Goal: Information Seeking & Learning: Understand process/instructions

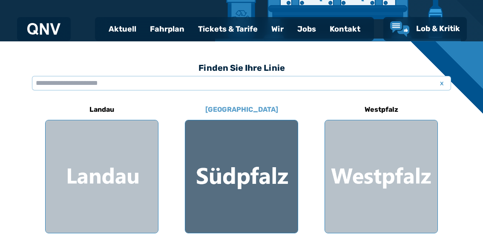
scroll to position [213, 0]
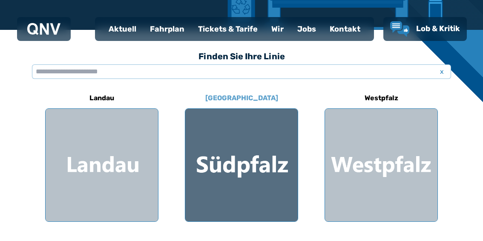
click at [245, 172] on div at bounding box center [241, 165] width 112 height 112
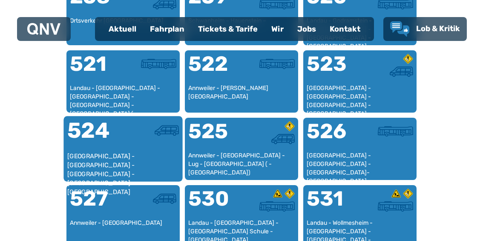
scroll to position [561, 0]
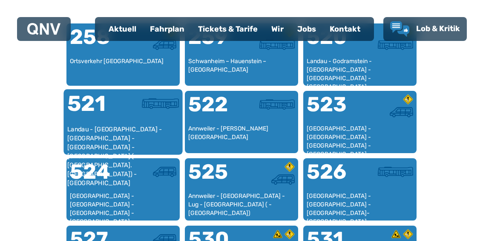
click at [112, 122] on div "521" at bounding box center [95, 109] width 56 height 32
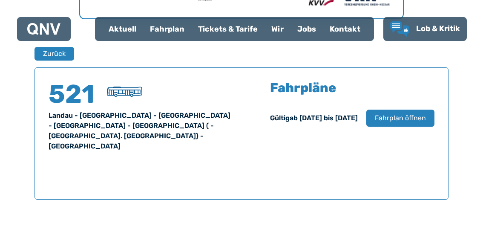
scroll to position [519, 0]
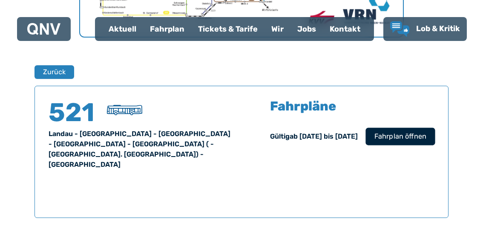
click at [394, 136] on span "Fahrplan öffnen" at bounding box center [401, 136] width 52 height 10
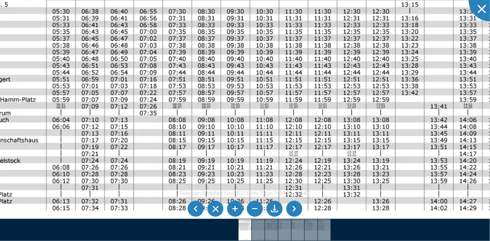
drag, startPoint x: 66, startPoint y: 131, endPoint x: 17, endPoint y: 86, distance: 66.3
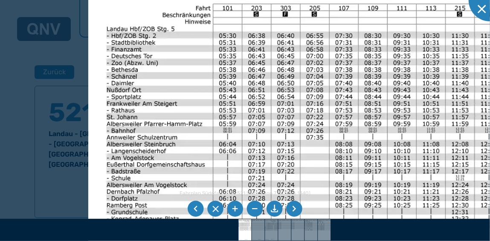
click at [184, 109] on img at bounding box center [472, 218] width 768 height 544
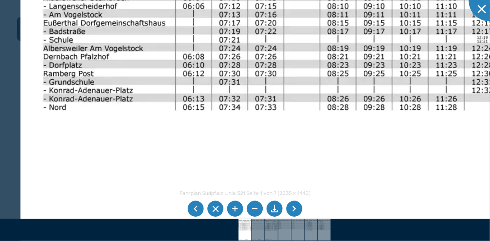
click at [157, 56] on img at bounding box center [497, 89] width 954 height 675
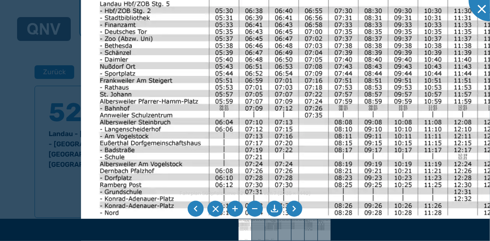
click at [172, 160] on img at bounding box center [475, 198] width 788 height 558
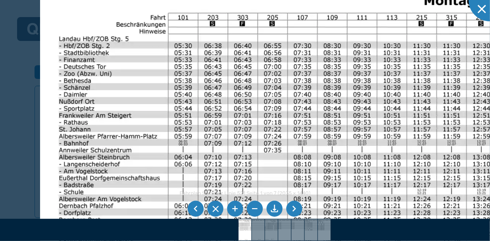
click at [110, 95] on img at bounding box center [434, 233] width 788 height 558
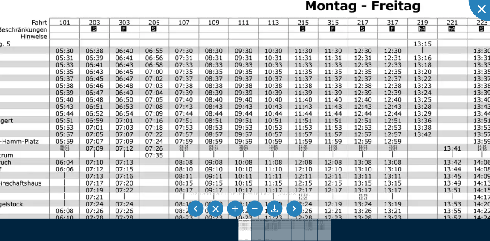
click at [171, 102] on img at bounding box center [316, 238] width 788 height 558
click at [254, 210] on li at bounding box center [255, 209] width 16 height 16
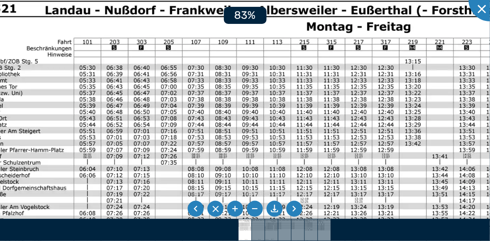
click at [254, 210] on li at bounding box center [255, 209] width 16 height 16
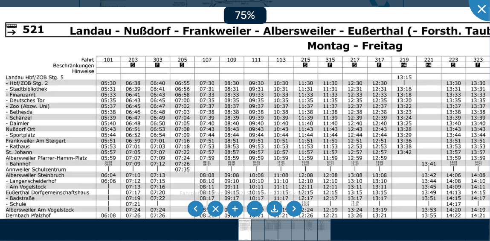
click at [254, 210] on li at bounding box center [255, 209] width 16 height 16
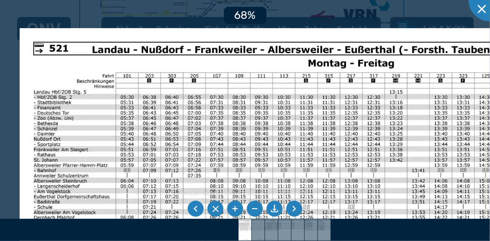
click at [254, 210] on li at bounding box center [255, 209] width 16 height 16
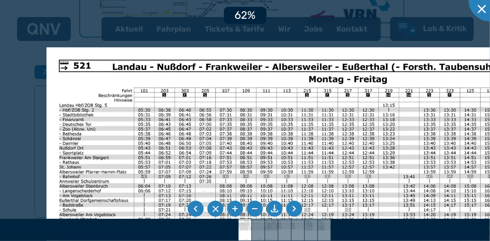
click at [254, 210] on li at bounding box center [255, 209] width 16 height 16
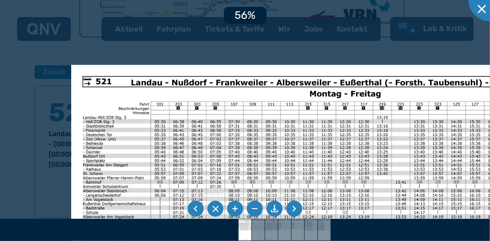
click at [255, 209] on li at bounding box center [255, 209] width 16 height 16
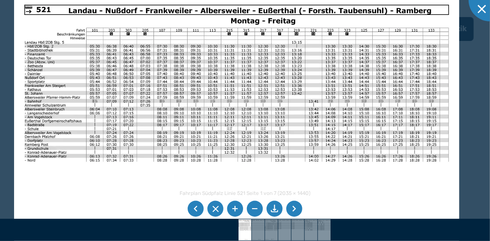
click at [190, 75] on img at bounding box center [236, 151] width 445 height 315
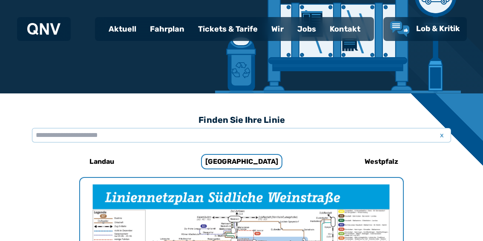
scroll to position [142, 0]
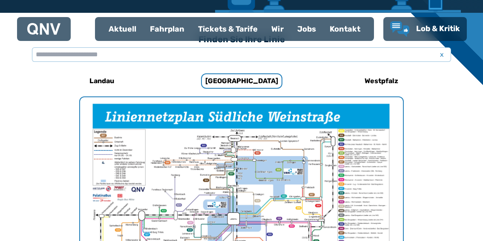
scroll to position [220, 0]
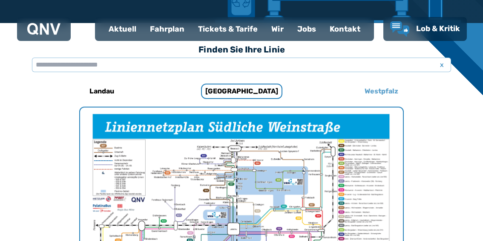
click at [380, 93] on h6 "Westpfalz" at bounding box center [381, 91] width 40 height 14
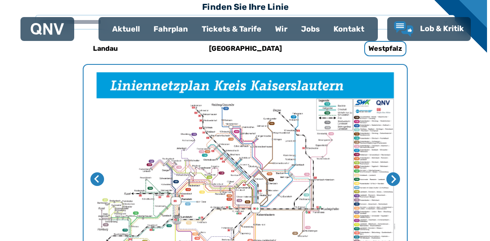
scroll to position [305, 0]
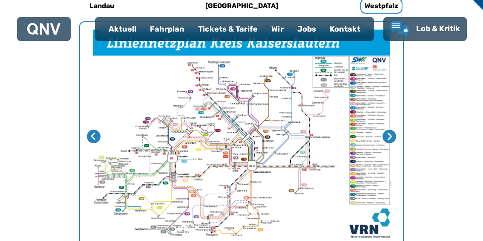
click at [244, 160] on img "1 von 4" at bounding box center [241, 136] width 323 height 228
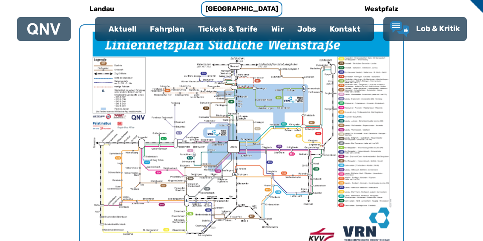
scroll to position [305, 0]
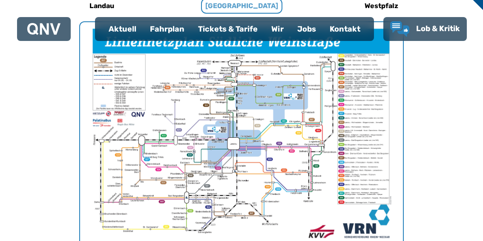
click at [236, 4] on h6 "[GEOGRAPHIC_DATA]" at bounding box center [241, 5] width 81 height 15
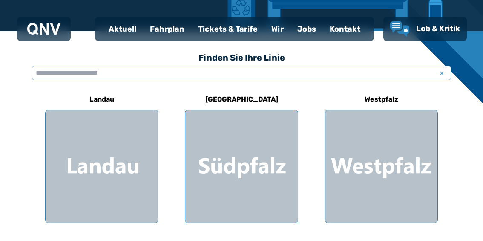
scroll to position [256, 0]
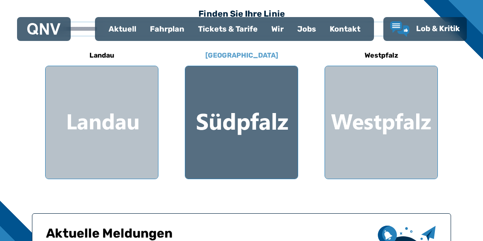
click at [251, 129] on div at bounding box center [241, 122] width 112 height 112
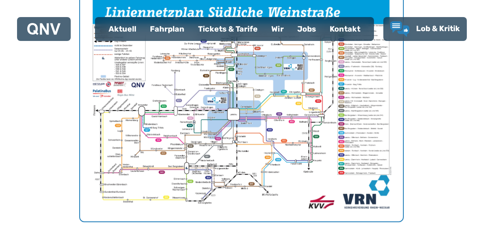
scroll to position [348, 0]
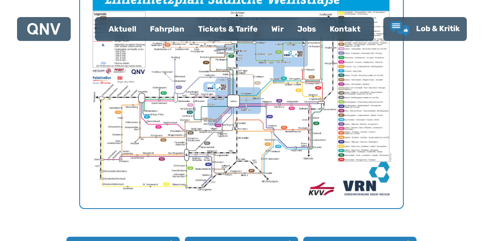
click at [257, 151] on img "1 von 1" at bounding box center [241, 94] width 323 height 228
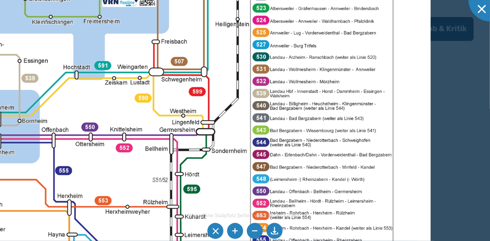
click at [286, 213] on div "Netzpläne Südpfalz Seite 1 von 1 (3054 × 2160) 68%" at bounding box center [245, 120] width 490 height 241
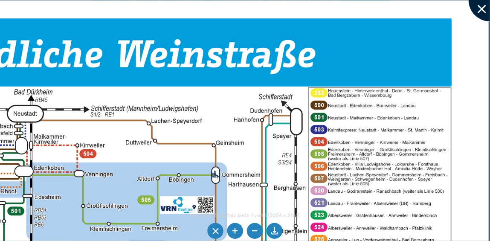
click at [481, 7] on div at bounding box center [489, 0] width 43 height 43
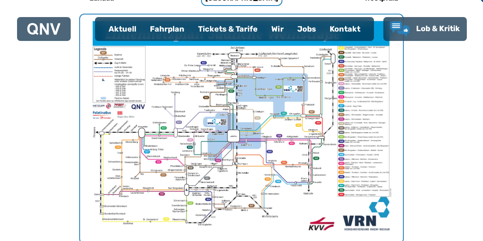
scroll to position [306, 0]
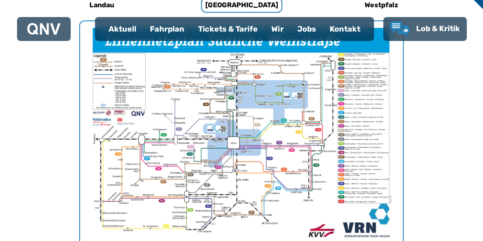
click at [166, 28] on div "Fahrplan" at bounding box center [167, 29] width 48 height 22
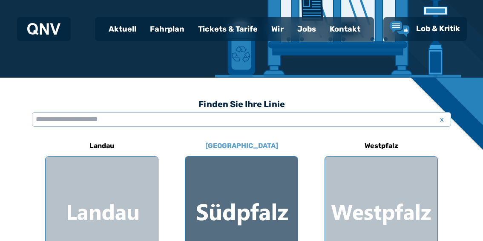
scroll to position [213, 0]
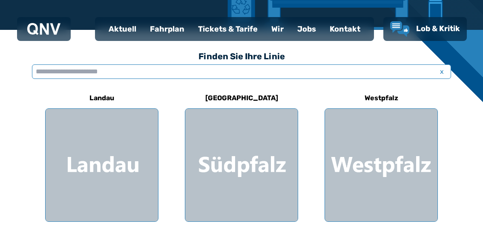
click at [82, 72] on input "text" at bounding box center [241, 71] width 419 height 14
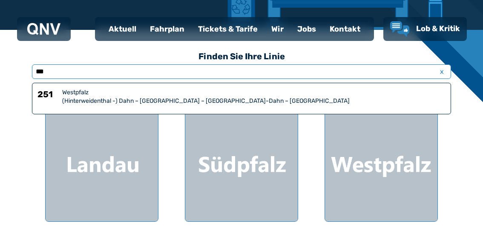
type input "***"
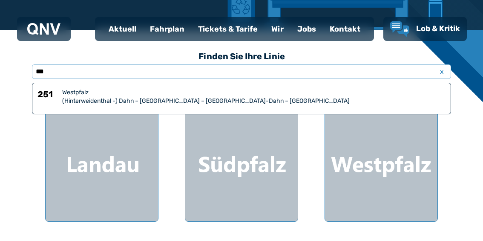
click at [128, 100] on div "(Hinterweidenthal -) Dahn – [GEOGRAPHIC_DATA] – [GEOGRAPHIC_DATA]-Dahn – [GEOGR…" at bounding box center [253, 101] width 383 height 9
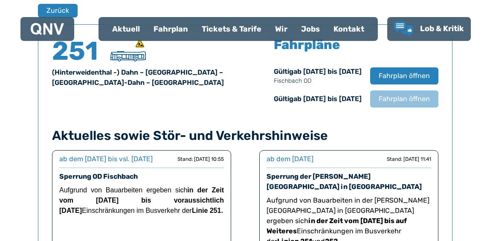
scroll to position [562, 0]
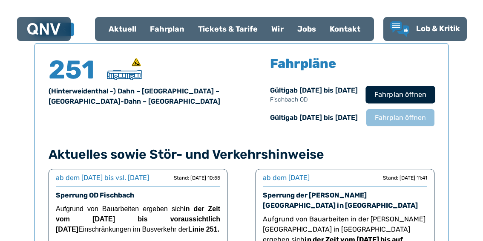
click at [403, 98] on span "Fahrplan öffnen" at bounding box center [401, 94] width 52 height 10
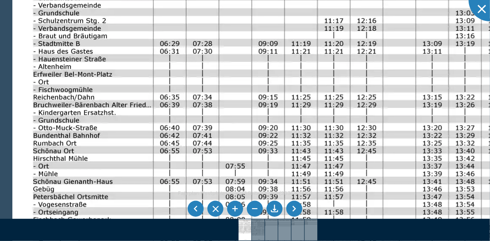
click at [142, 79] on img at bounding box center [445, 210] width 867 height 614
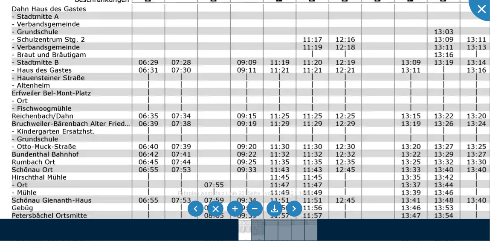
click at [239, 70] on img at bounding box center [424, 229] width 867 height 614
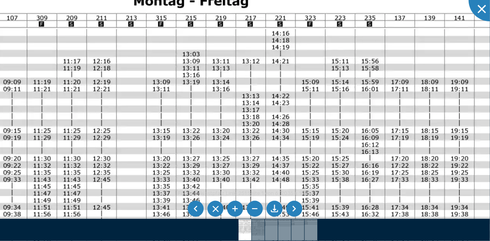
click at [142, 68] on img at bounding box center [174, 233] width 788 height 558
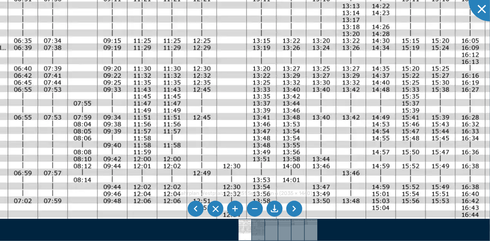
click at [202, 59] on img at bounding box center [274, 144] width 788 height 558
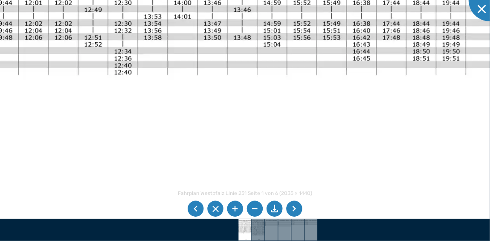
click at [237, 239] on div "Fahrplan Westpfalz Linie 251 Seite 1 von 6 (2035 × 1440) 91%" at bounding box center [245, 120] width 490 height 241
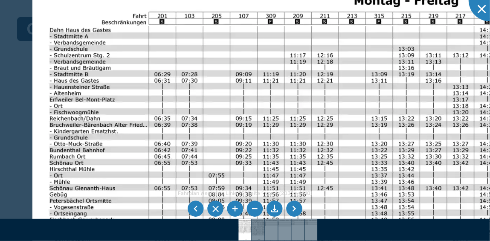
click at [214, 102] on img at bounding box center [390, 211] width 717 height 507
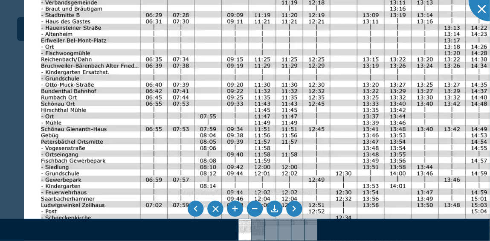
click at [248, 111] on img at bounding box center [382, 152] width 717 height 507
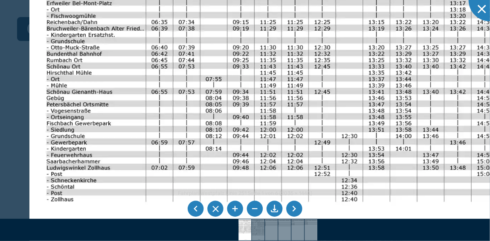
click at [268, 119] on img at bounding box center [387, 115] width 717 height 507
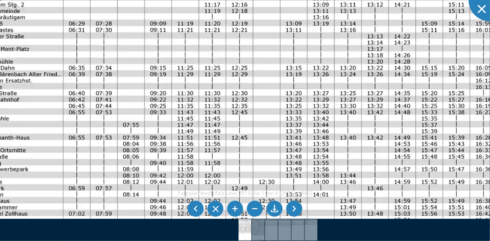
click at [231, 176] on img at bounding box center [305, 161] width 717 height 507
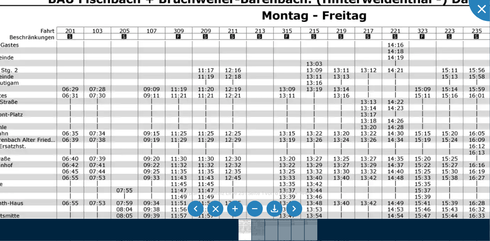
click at [261, 189] on img at bounding box center [298, 226] width 717 height 507
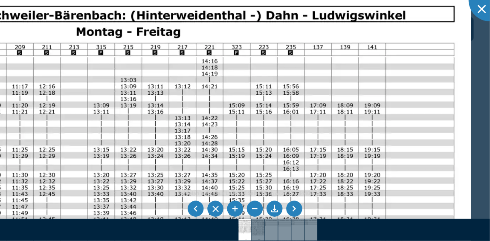
click at [136, 129] on img at bounding box center [113, 242] width 717 height 507
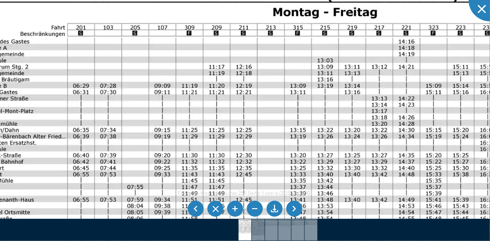
click at [279, 100] on img at bounding box center [309, 223] width 717 height 507
